Goal: Task Accomplishment & Management: Complete application form

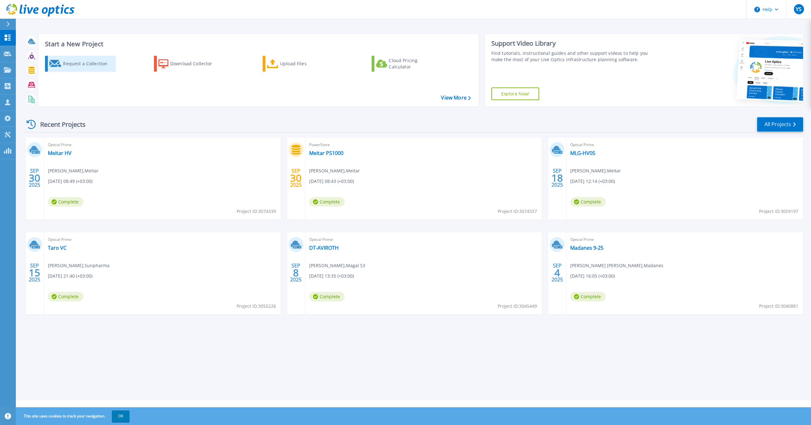
click at [76, 64] on div "Request a Collection" at bounding box center [88, 63] width 51 height 13
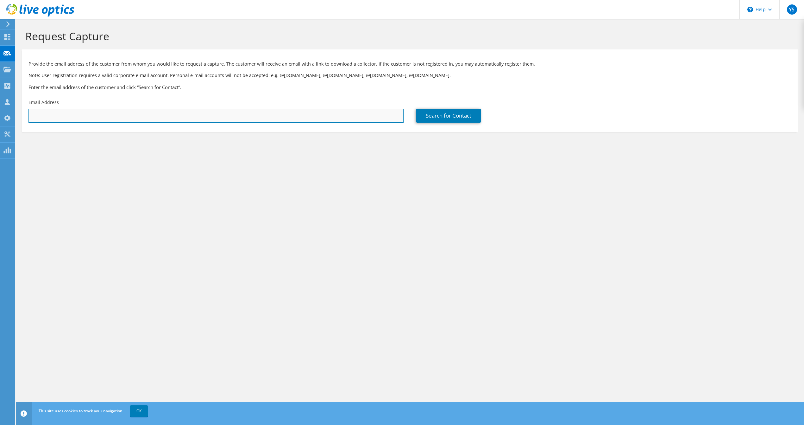
click at [103, 116] on input "text" at bounding box center [216, 116] width 375 height 14
paste input "aviram_lib@malamteam.com"
type input "aviram_lib@malamteam.com"
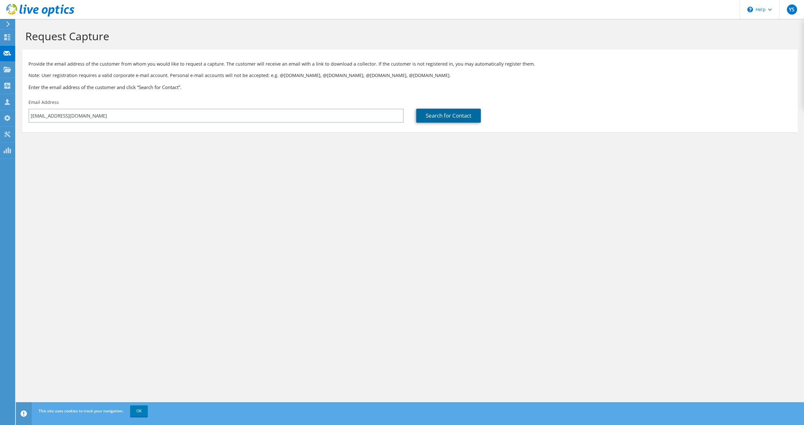
click at [428, 113] on link "Search for Contact" at bounding box center [448, 116] width 65 height 14
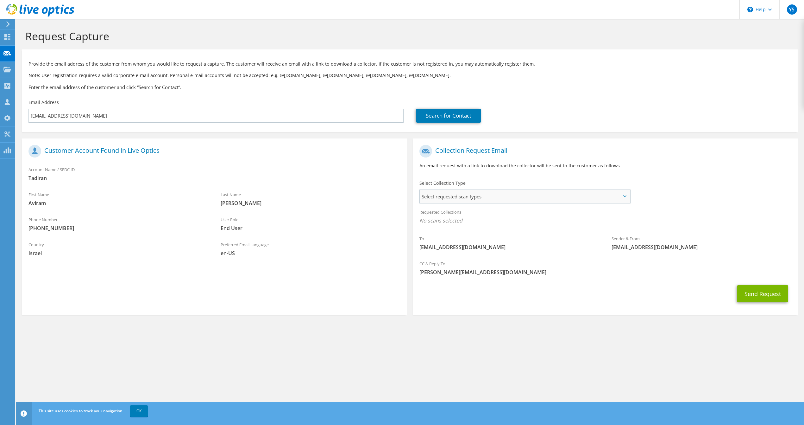
click at [441, 194] on span "Select requested scan types" at bounding box center [525, 196] width 210 height 13
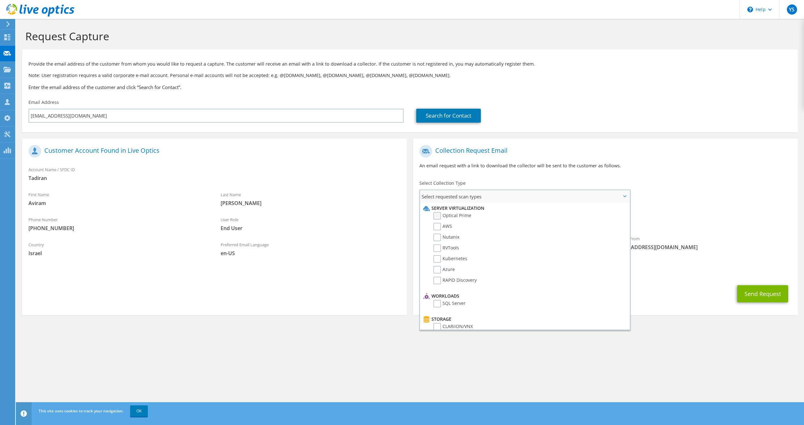
click at [439, 215] on label "Optical Prime" at bounding box center [453, 216] width 38 height 8
click at [0, 0] on input "Optical Prime" at bounding box center [0, 0] width 0 height 0
click at [704, 308] on section "Collection Request Email An email request with a link to download the collector…" at bounding box center [605, 227] width 385 height 178
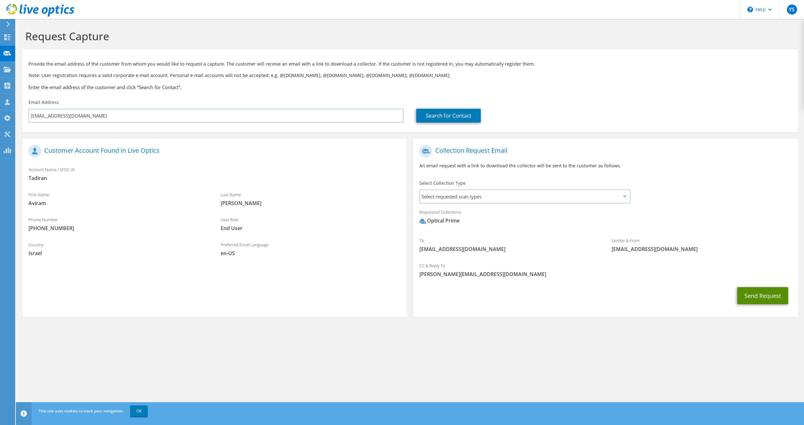
click at [764, 296] on button "Send Request" at bounding box center [763, 295] width 51 height 17
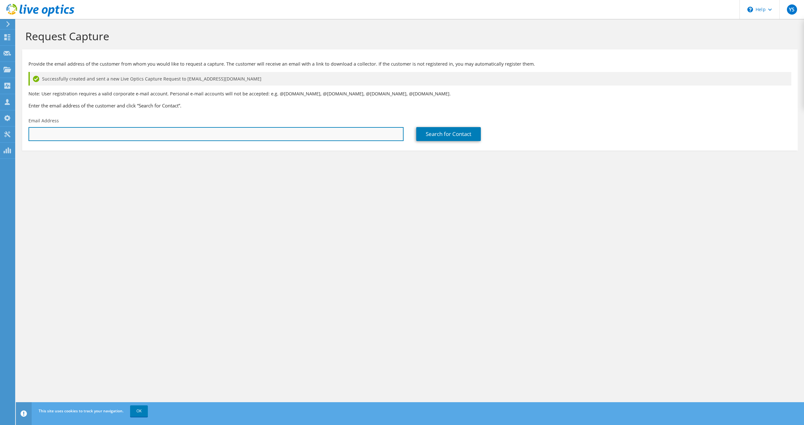
click at [196, 128] on input "text" at bounding box center [216, 134] width 375 height 14
paste input "[EMAIL_ADDRESS][DOMAIN_NAME]"
type input "[EMAIL_ADDRESS][DOMAIN_NAME]"
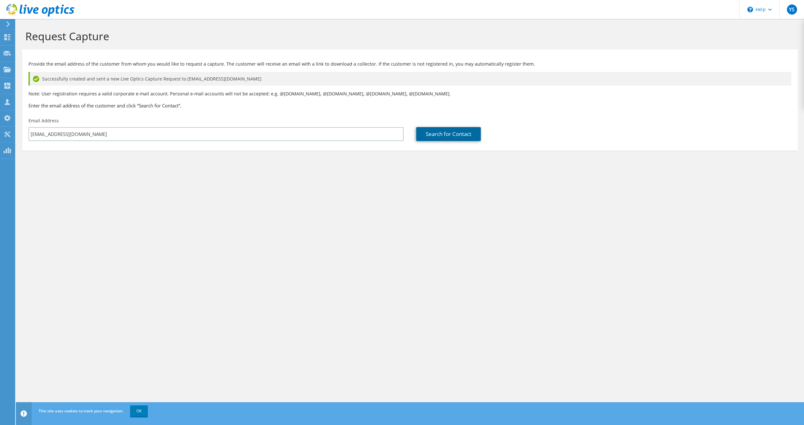
click at [440, 135] on link "Search for Contact" at bounding box center [448, 134] width 65 height 14
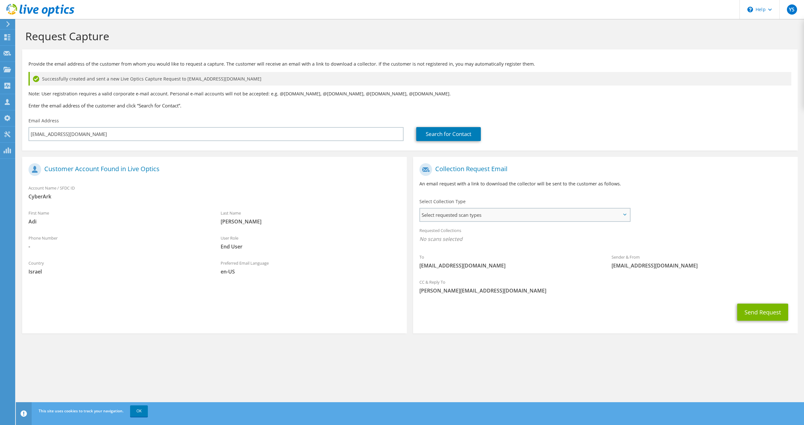
click at [494, 215] on span "Select requested scan types" at bounding box center [525, 214] width 210 height 13
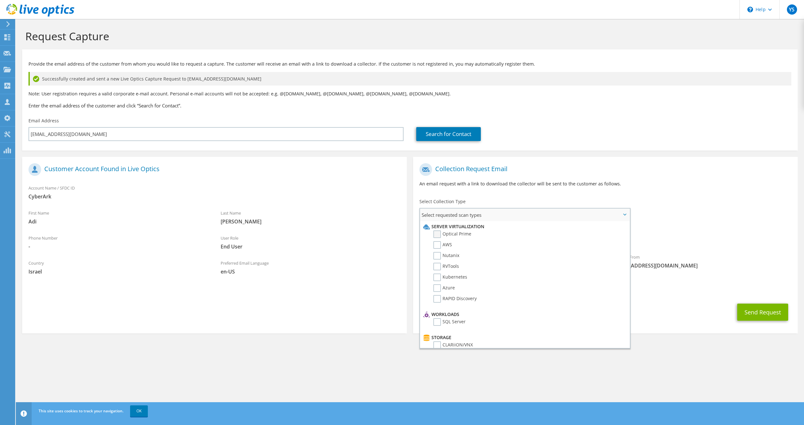
click at [438, 233] on label "Optical Prime" at bounding box center [453, 234] width 38 height 8
click at [0, 0] on input "Optical Prime" at bounding box center [0, 0] width 0 height 0
click at [437, 301] on label "NetApp" at bounding box center [446, 305] width 25 height 8
click at [0, 0] on input "NetApp" at bounding box center [0, 0] width 0 height 0
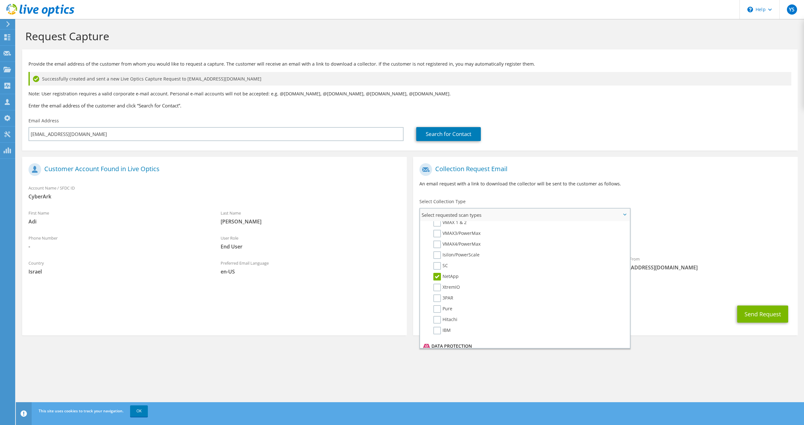
scroll to position [169, 0]
click at [439, 312] on label "IBM" at bounding box center [442, 316] width 17 height 8
click at [0, 0] on input "IBM" at bounding box center [0, 0] width 0 height 0
click at [765, 314] on button "Send Request" at bounding box center [763, 313] width 51 height 17
